Goal: Task Accomplishment & Management: Complete application form

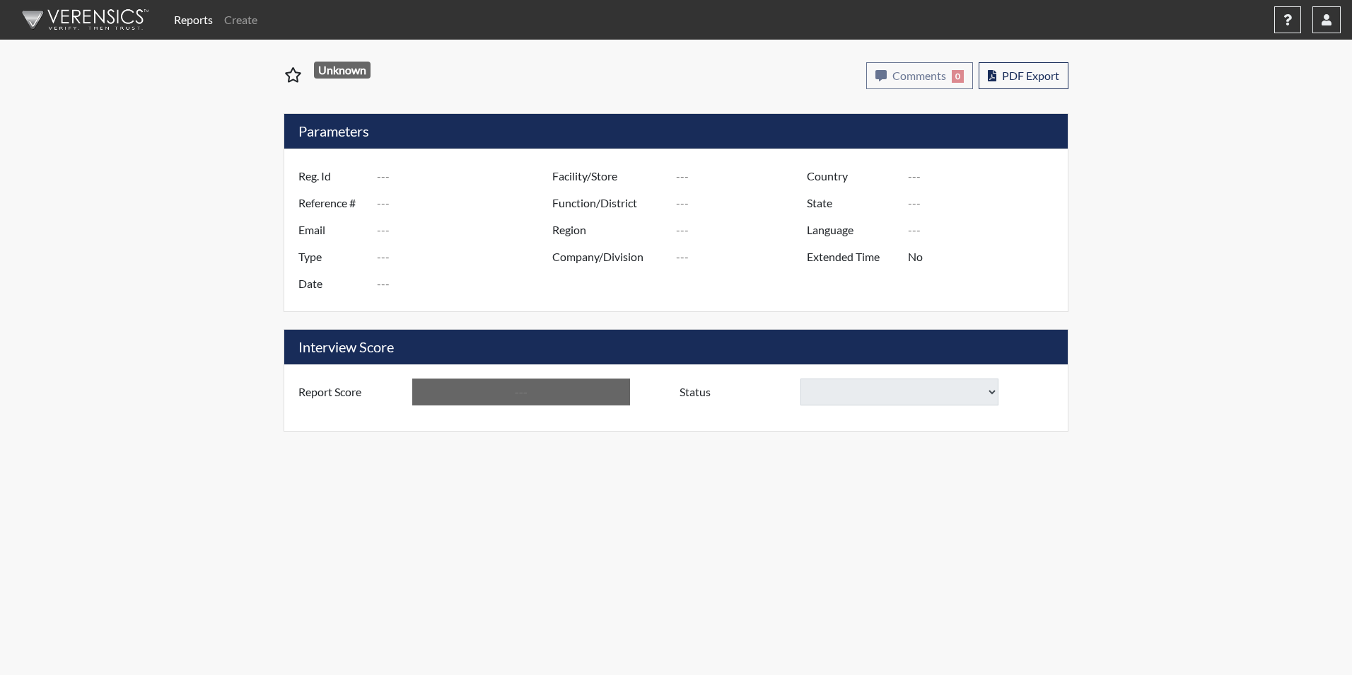
type input "[PERSON_NAME]"
type input "48603"
type input "[PERSON_NAME][EMAIL_ADDRESS][DOMAIN_NAME]"
type input "Corrections Pre-Employment"
type input "[DATE]"
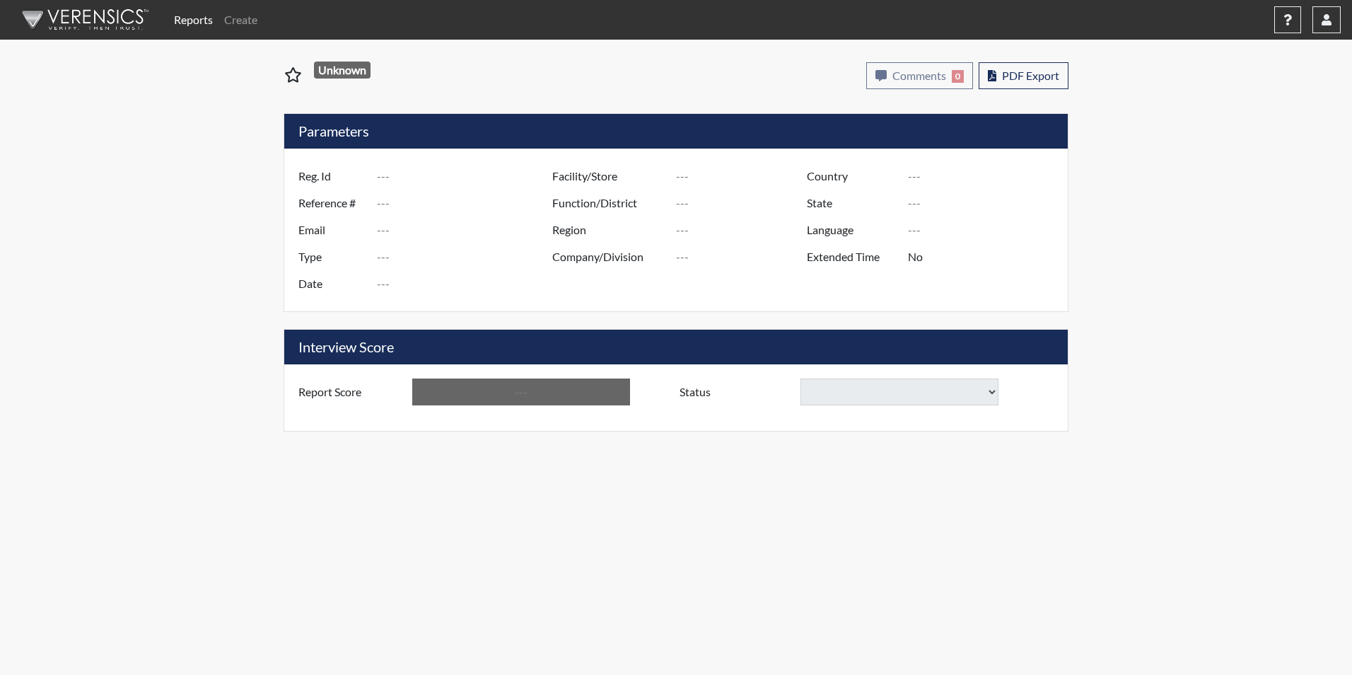
type input "Tyger River CI"
type input "[GEOGRAPHIC_DATA]"
type input "[US_STATE]"
type input "English"
type input "Yes"
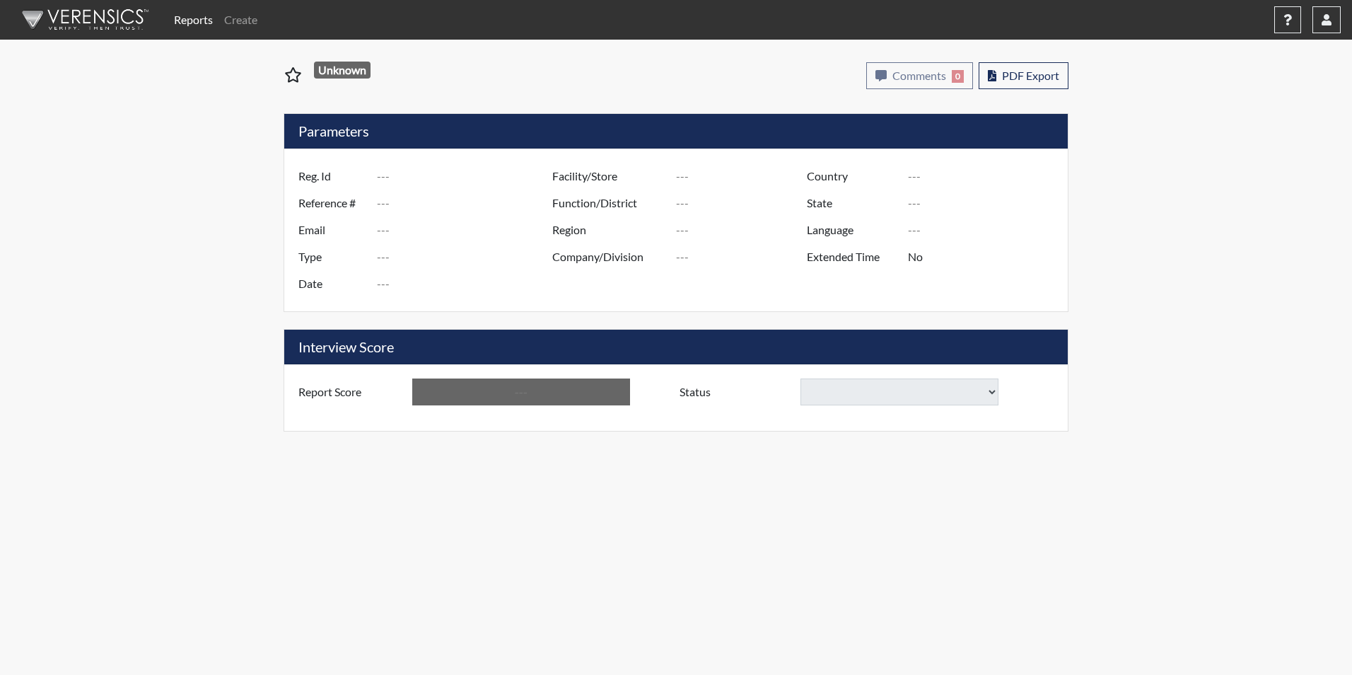
type input "Above Conditions"
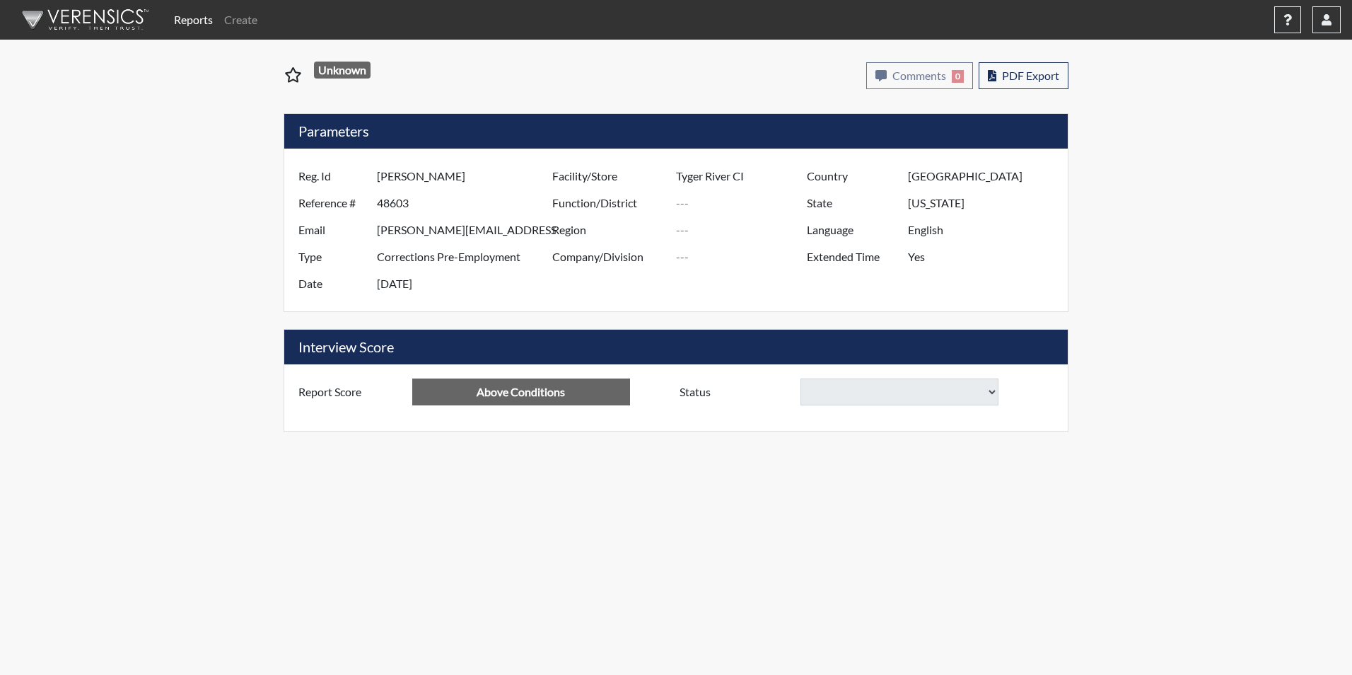
select select "hire"
select select "reasonable-explanation-provided"
select select
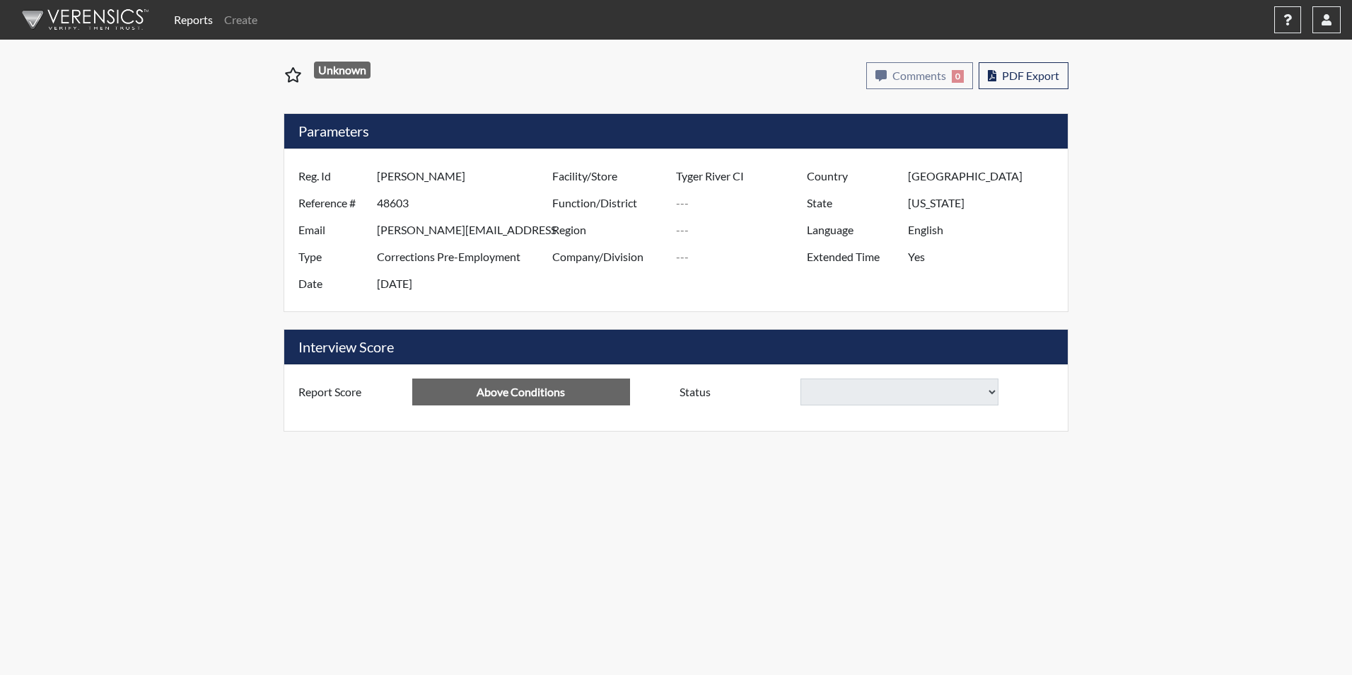
select select
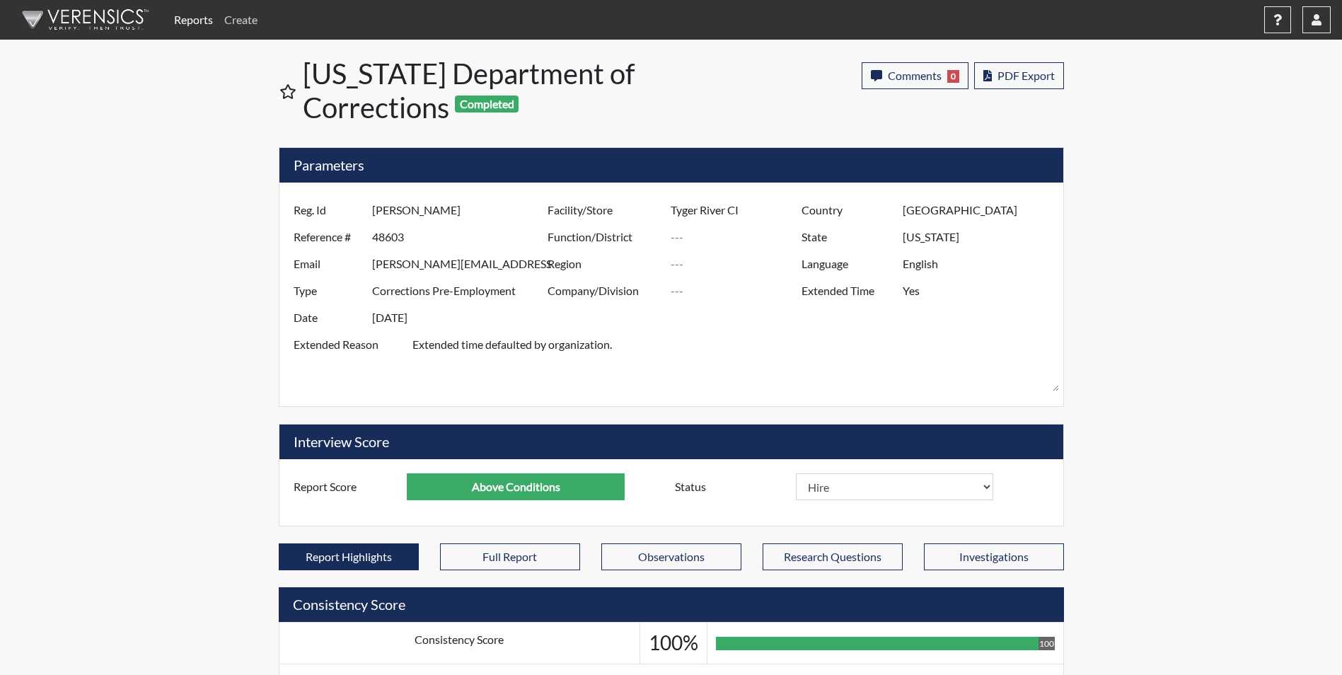
click at [246, 14] on link "Create" at bounding box center [241, 20] width 45 height 28
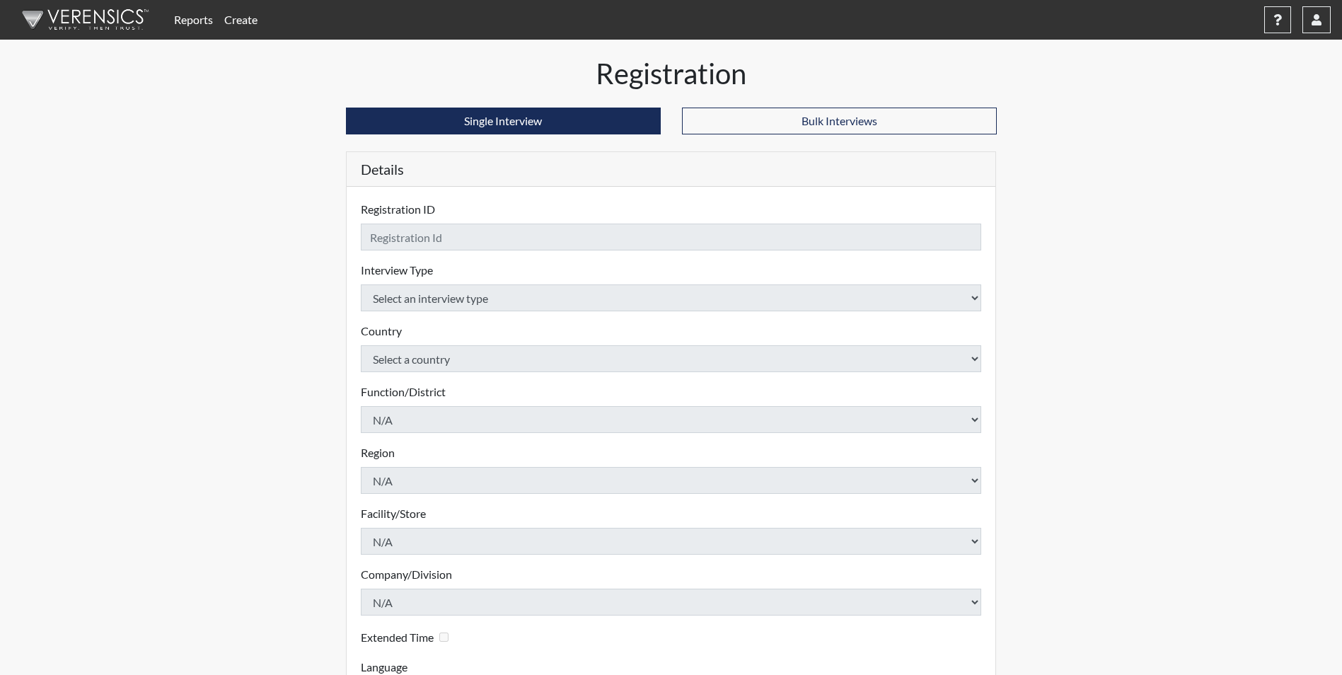
checkbox input "true"
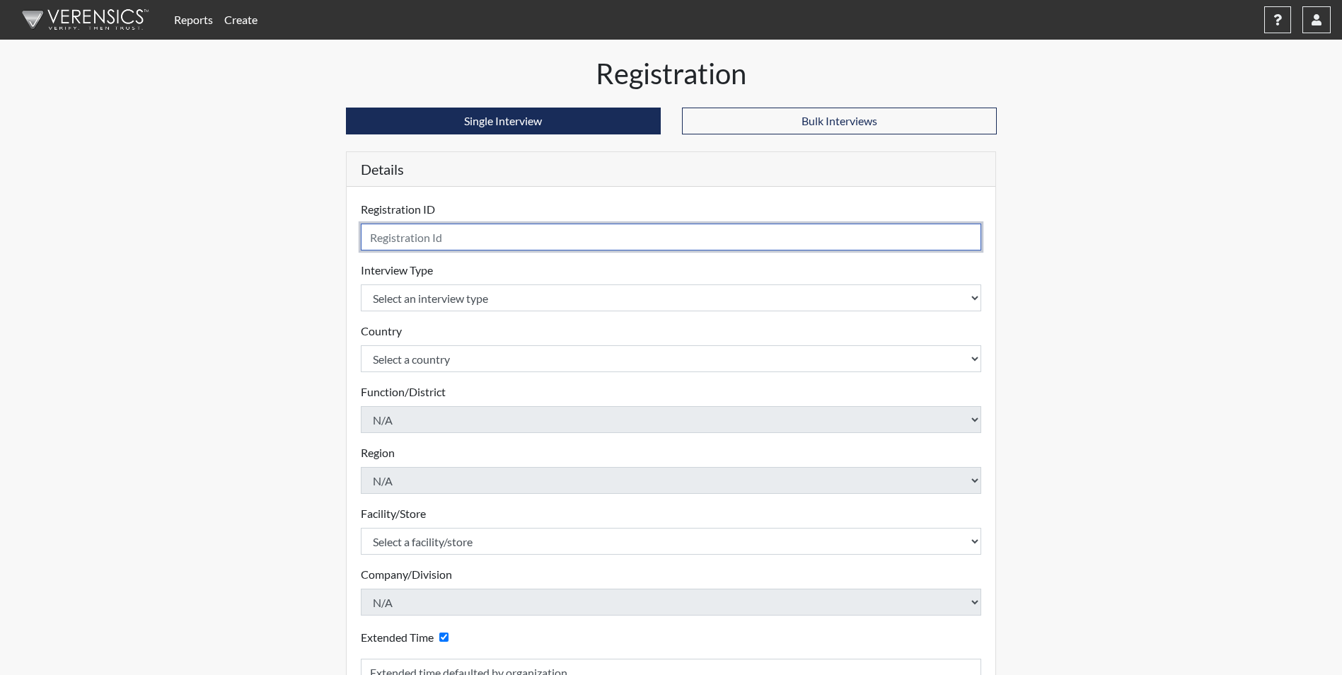
click at [480, 236] on input "text" at bounding box center [671, 237] width 621 height 27
type input "[PERSON_NAME] 2385"
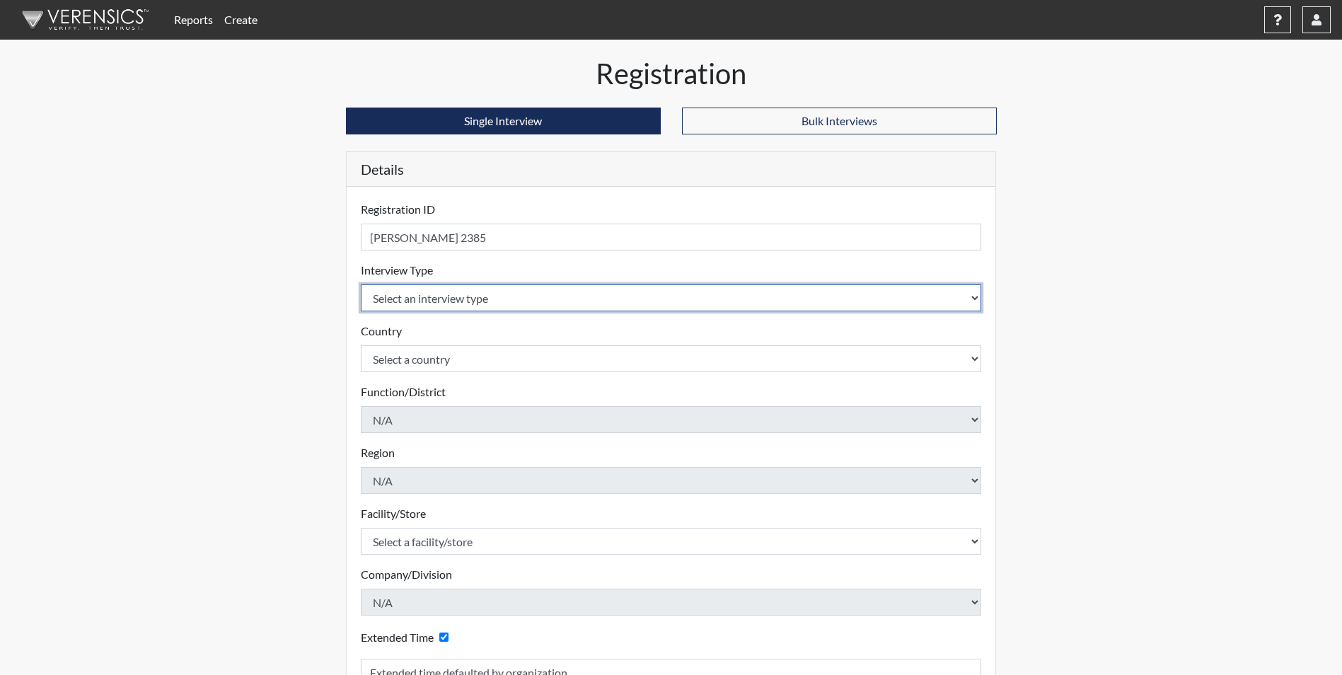
click at [443, 294] on select "Select an interview type Corrections Pre-Employment" at bounding box center [671, 297] width 621 height 27
select select "ff733e93-e1bf-11ea-9c9f-0eff0cf7eb8f"
click at [361, 284] on select "Select an interview type Corrections Pre-Employment" at bounding box center [671, 297] width 621 height 27
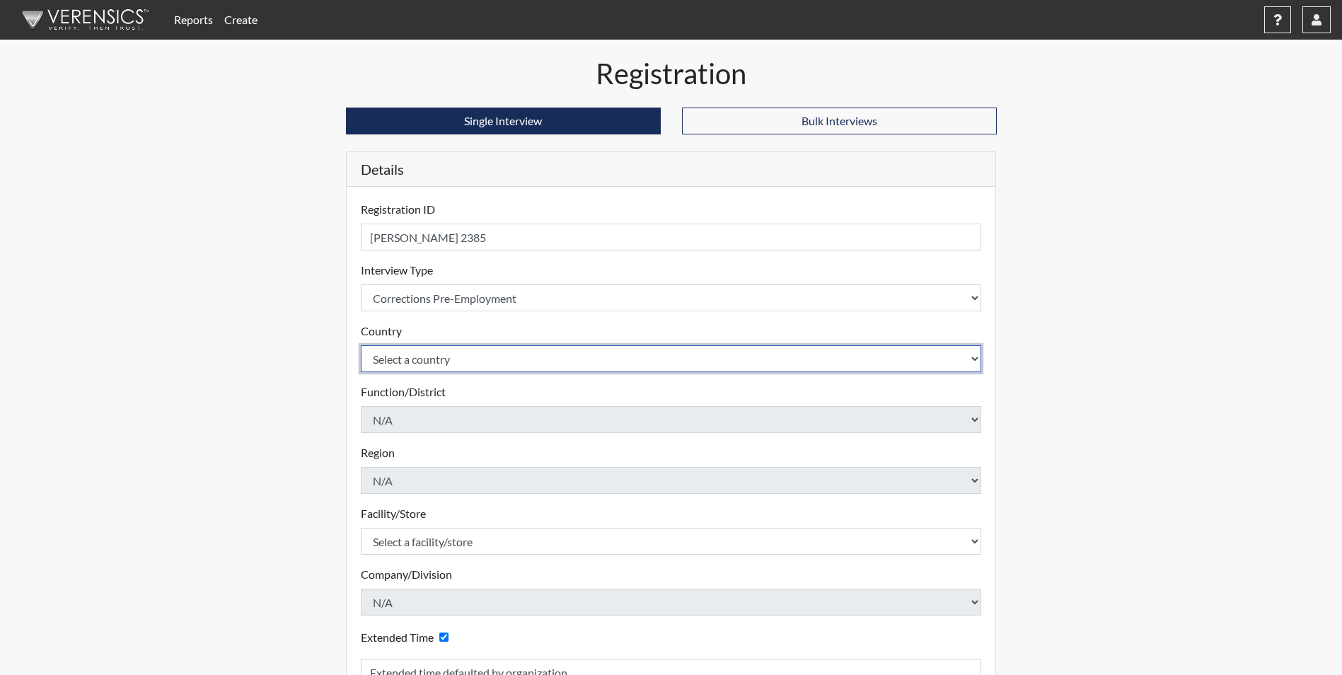
click at [441, 364] on select "Select a country [GEOGRAPHIC_DATA] [GEOGRAPHIC_DATA]" at bounding box center [671, 358] width 621 height 27
select select "united-states-of-[GEOGRAPHIC_DATA]"
click at [361, 345] on select "Select a country [GEOGRAPHIC_DATA] [GEOGRAPHIC_DATA]" at bounding box center [671, 358] width 621 height 27
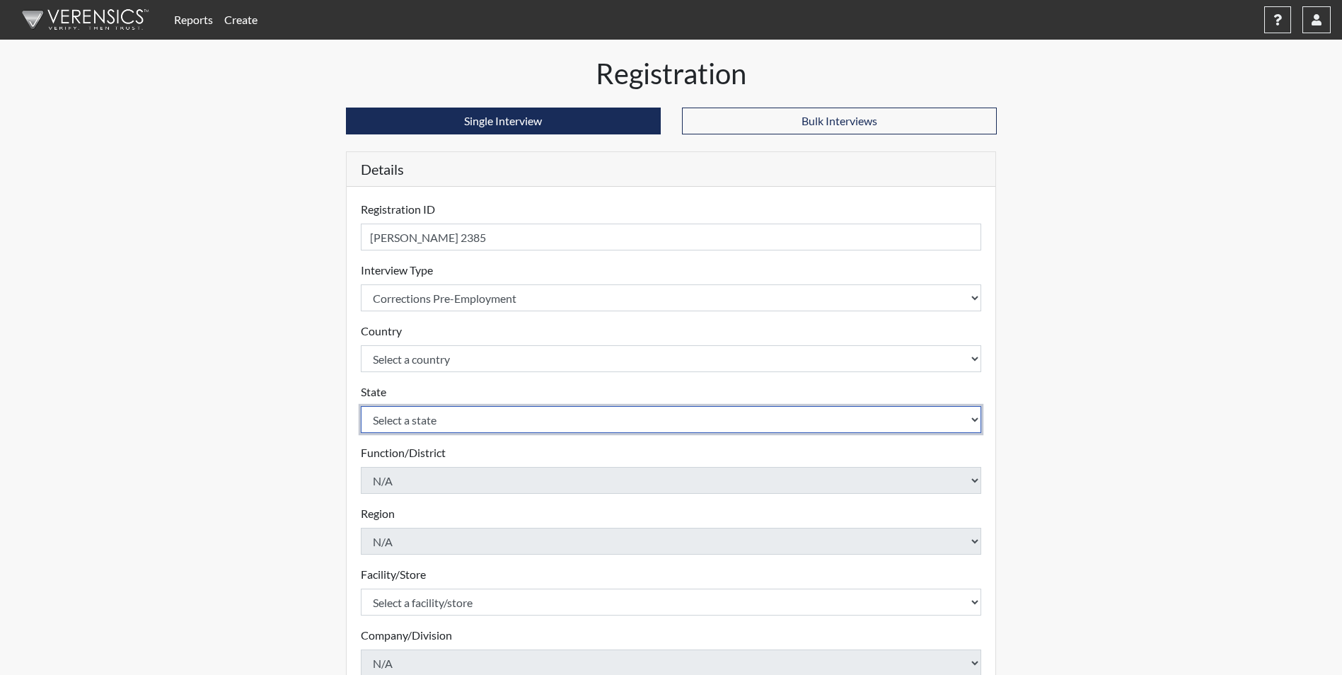
click at [427, 418] on select "Select a state [US_STATE] [US_STATE] [US_STATE] [US_STATE] [US_STATE] [US_STATE…" at bounding box center [671, 419] width 621 height 27
select select "SC"
click at [361, 406] on select "Select a state [US_STATE] [US_STATE] [US_STATE] [US_STATE] [US_STATE] [US_STATE…" at bounding box center [671, 419] width 621 height 27
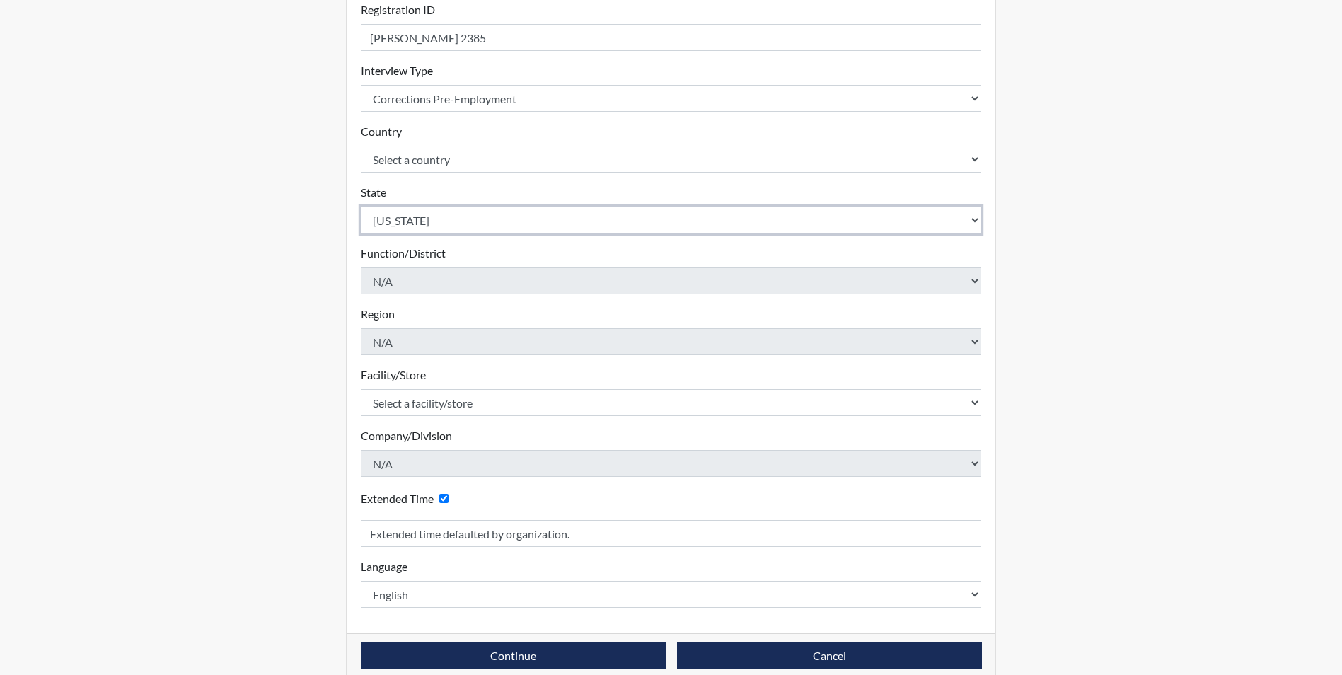
scroll to position [212, 0]
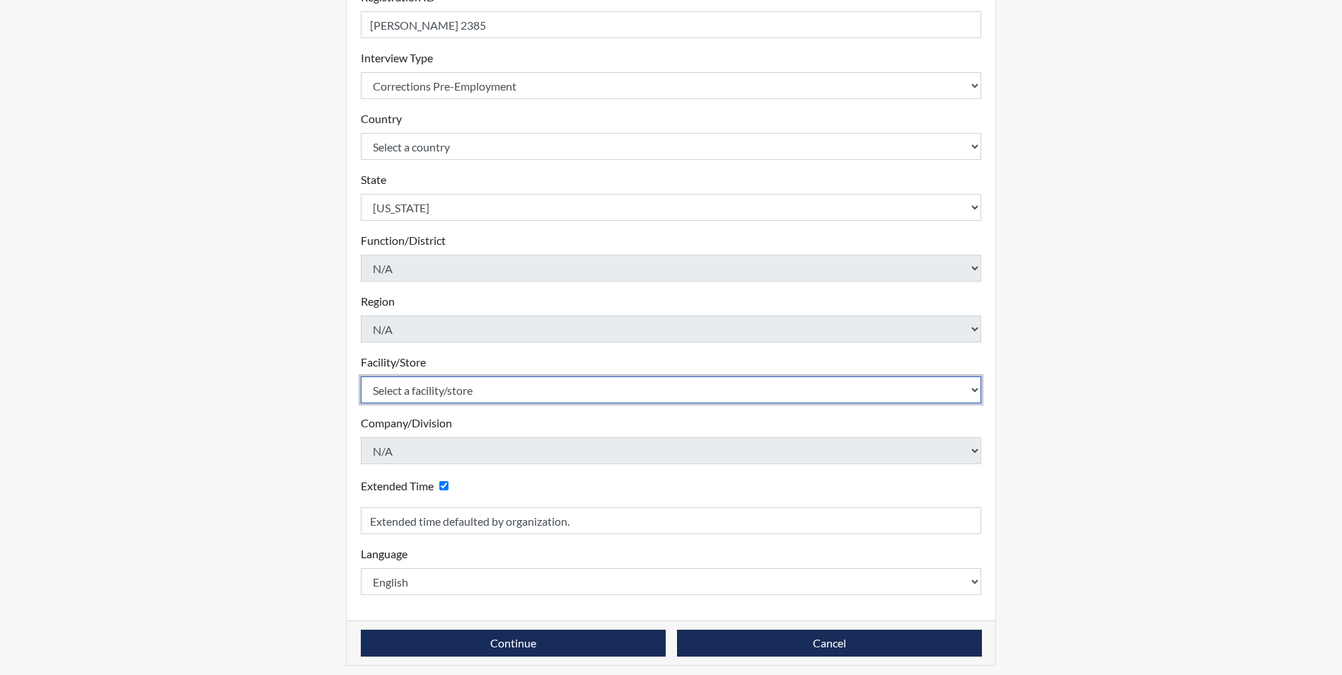
click at [424, 395] on select "Select a facility/store [GEOGRAPHIC_DATA] CI Broad River CI [PERSON_NAME] CI Di…" at bounding box center [671, 389] width 621 height 27
select select "68c6484d-7045-44f4-9706-2efe83c0aede"
click at [361, 376] on select "Select a facility/store [GEOGRAPHIC_DATA] CI Broad River CI [PERSON_NAME] CI Di…" at bounding box center [671, 389] width 621 height 27
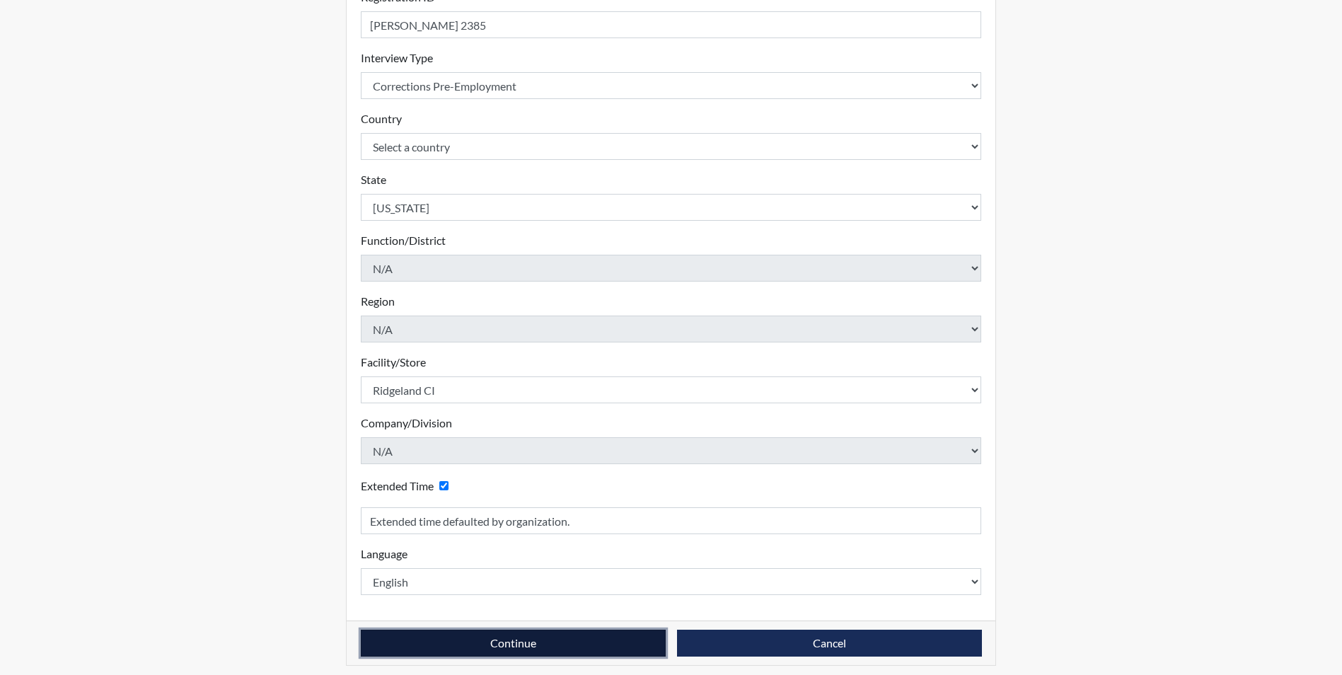
click at [569, 648] on button "Continue" at bounding box center [513, 643] width 305 height 27
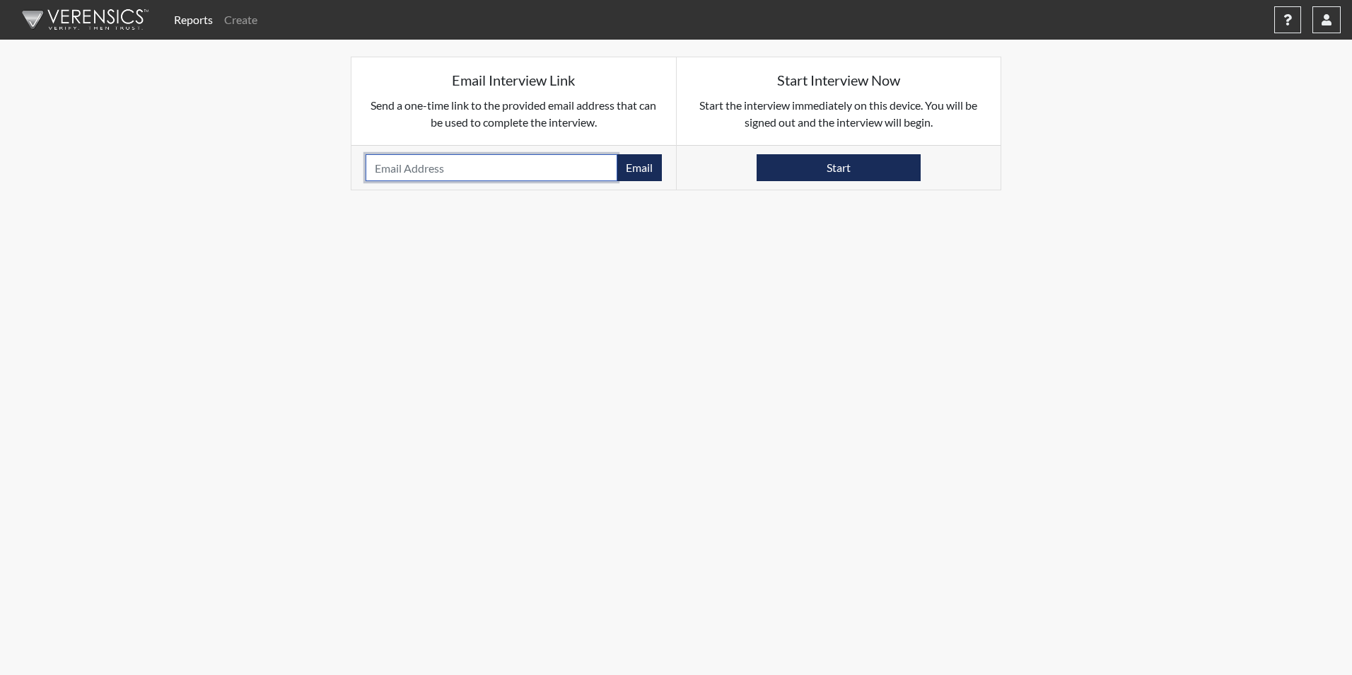
click at [374, 170] on input "email" at bounding box center [492, 167] width 252 height 27
paste input "[EMAIL_ADDRESS][DOMAIN_NAME]"
type input "[EMAIL_ADDRESS][DOMAIN_NAME]"
click at [634, 165] on button "Email" at bounding box center [639, 167] width 45 height 27
